Goal: Information Seeking & Learning: Learn about a topic

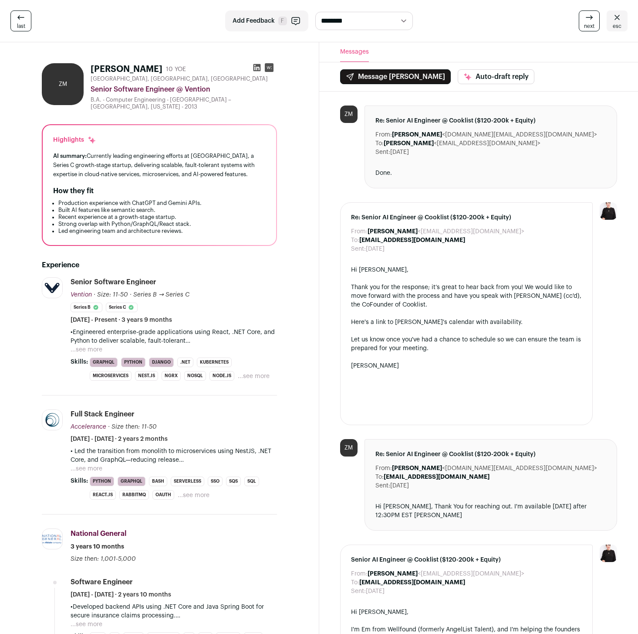
click at [614, 19] on icon at bounding box center [617, 17] width 10 height 10
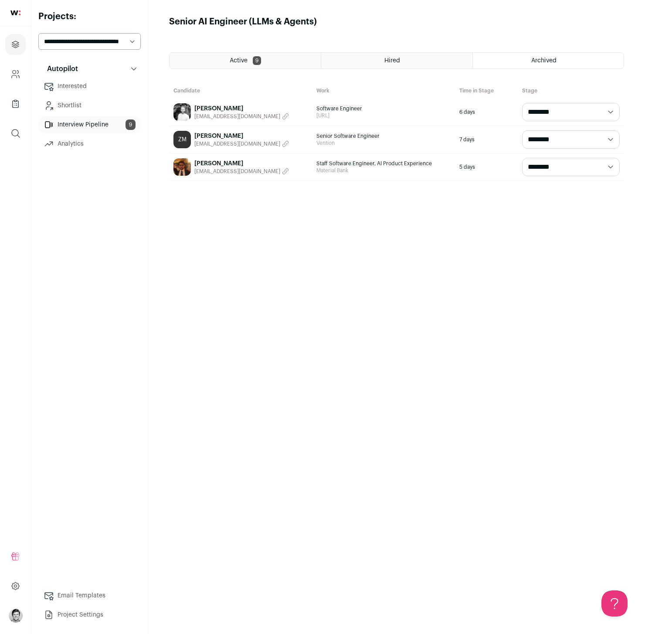
click at [76, 126] on link "Interview Pipeline 9" at bounding box center [89, 124] width 102 height 17
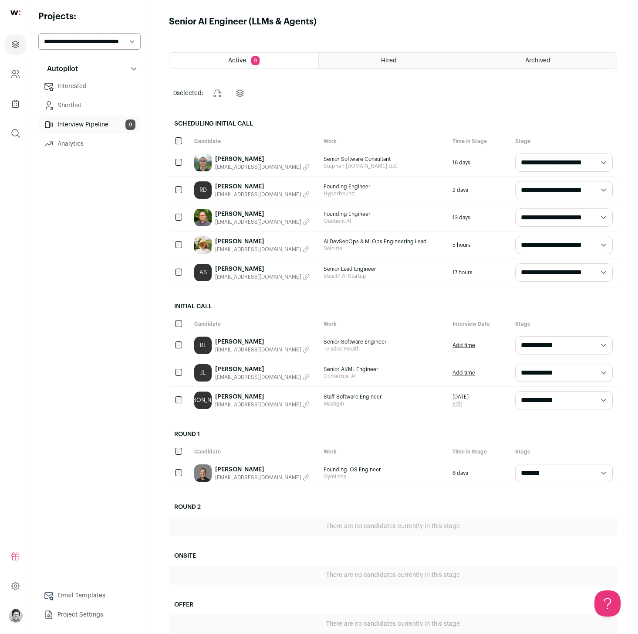
click at [234, 395] on link "[PERSON_NAME]" at bounding box center [262, 396] width 95 height 9
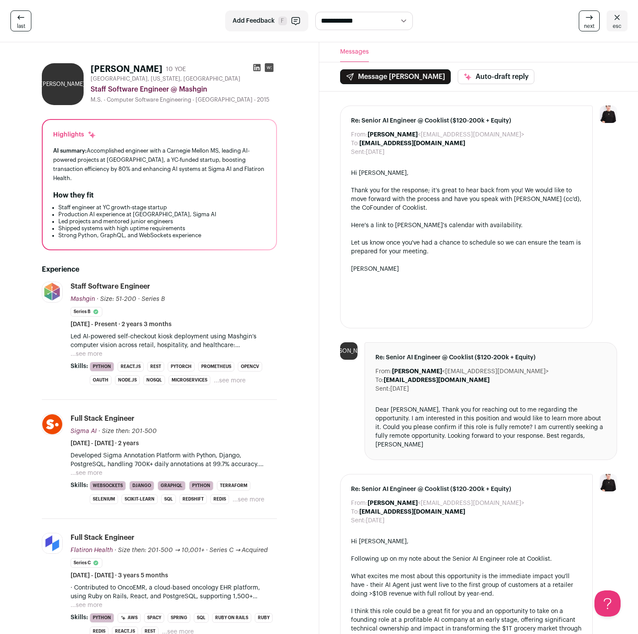
click at [615, 28] on span "esc" at bounding box center [617, 26] width 9 height 7
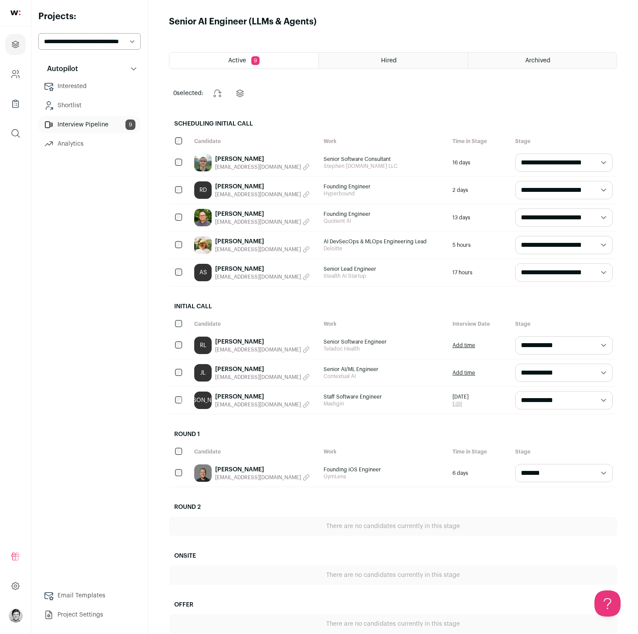
click at [243, 394] on link "[PERSON_NAME]" at bounding box center [262, 396] width 95 height 9
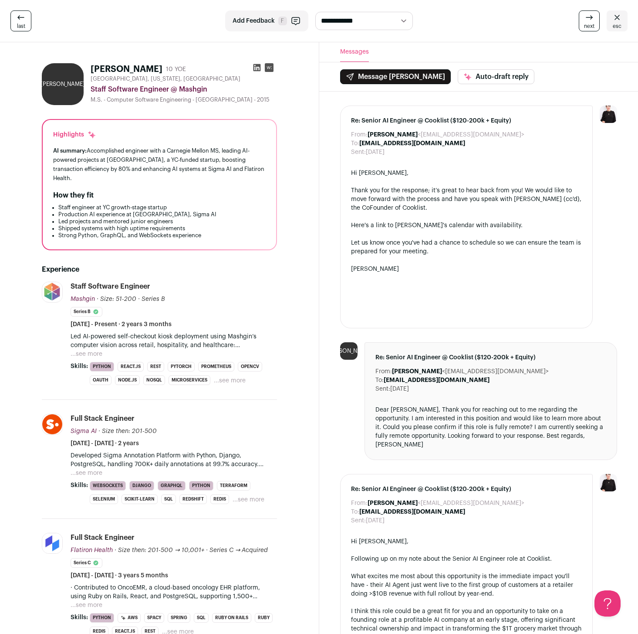
click at [96, 350] on button "...see more" at bounding box center [87, 354] width 32 height 9
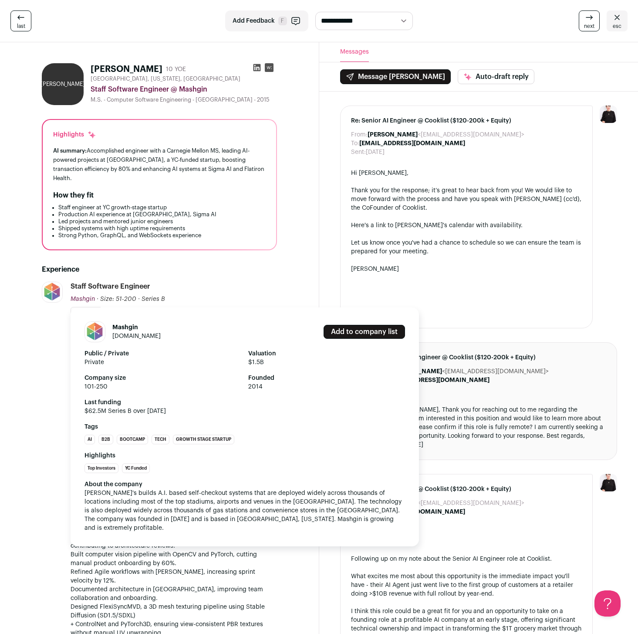
click at [129, 333] on link "[DOMAIN_NAME]" at bounding box center [136, 336] width 48 height 6
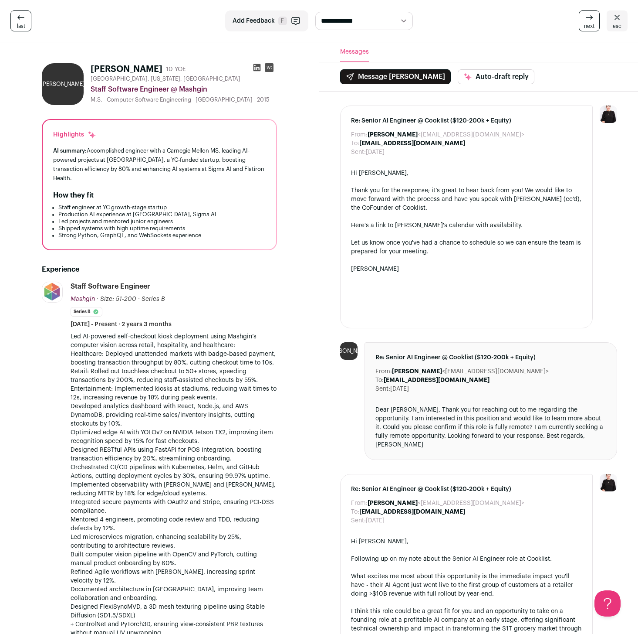
click at [258, 68] on icon at bounding box center [257, 67] width 9 height 9
click at [257, 66] on icon at bounding box center [256, 67] width 7 height 7
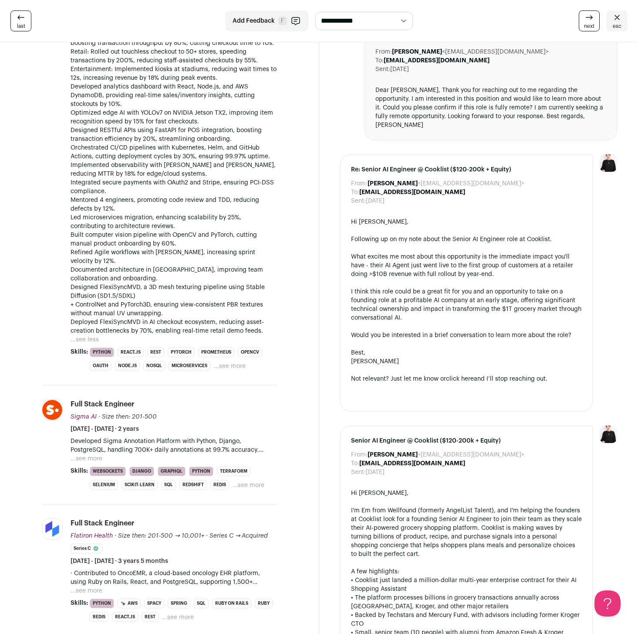
scroll to position [379, 0]
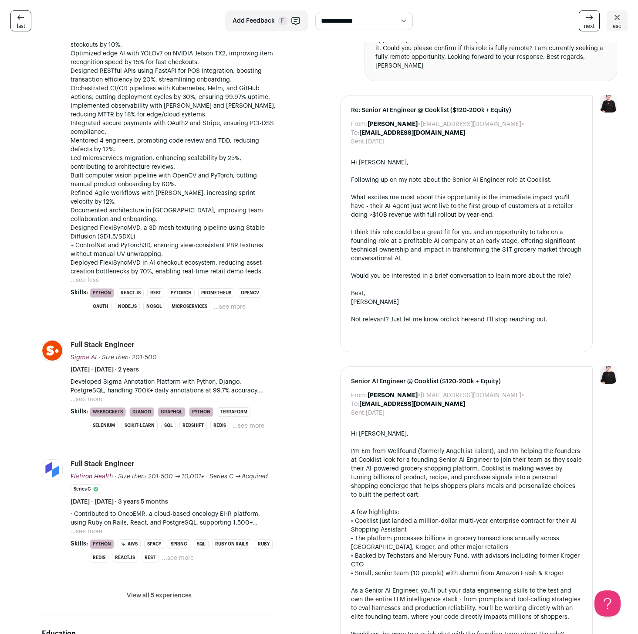
click at [195, 377] on p "Developed Sigma Annotation Platform with Python, Django, PostgreSQL, handling 7…" at bounding box center [174, 385] width 207 height 17
click at [180, 577] on li "View all 5 experiences View less" at bounding box center [159, 595] width 235 height 37
click at [179, 591] on button "View all 5 experiences" at bounding box center [159, 595] width 65 height 9
